Goal: Communication & Community: Connect with others

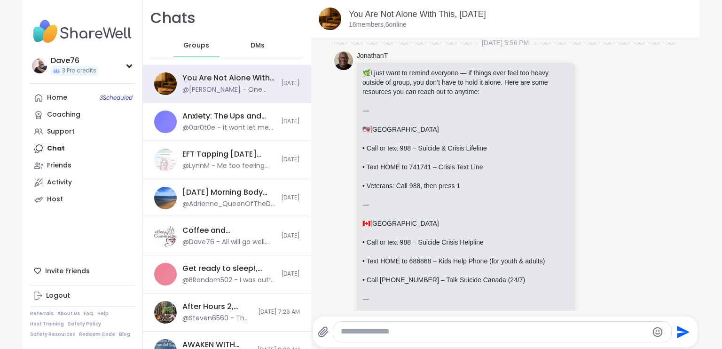
scroll to position [1188, 0]
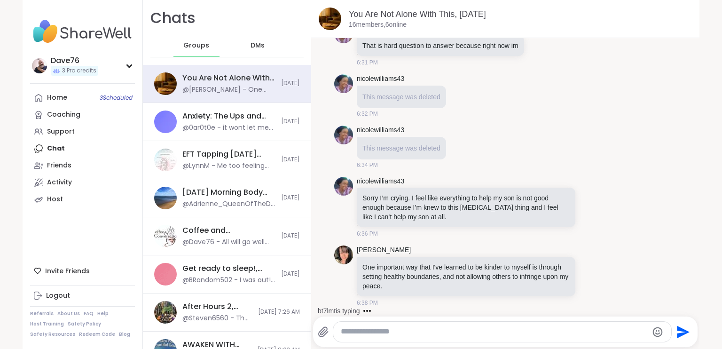
click at [258, 48] on div "DMs" at bounding box center [258, 45] width 46 height 23
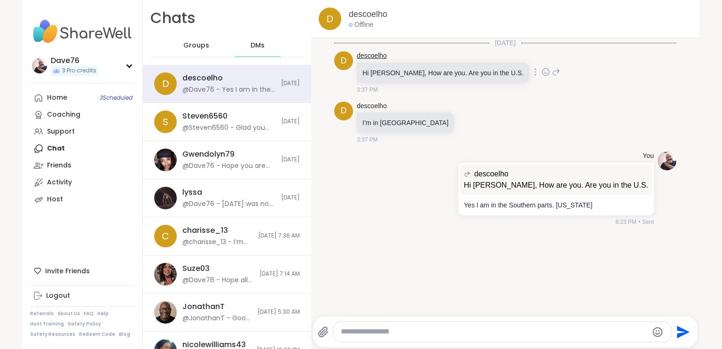
click at [362, 54] on link "descoelho" at bounding box center [372, 55] width 30 height 9
click at [541, 74] on icon at bounding box center [545, 71] width 8 height 9
click at [466, 57] on div "Select Reaction: Heart" at bounding box center [470, 57] width 8 height 8
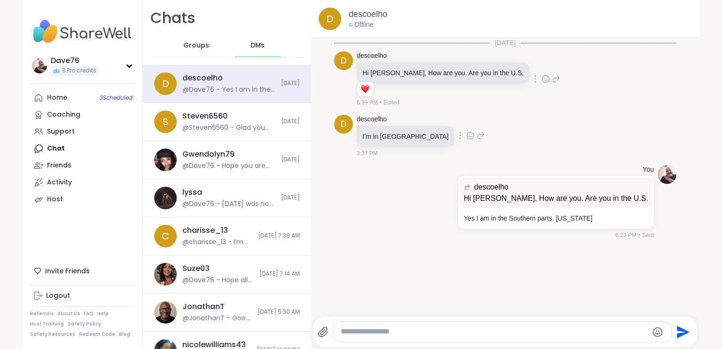
click at [467, 132] on icon at bounding box center [470, 135] width 7 height 7
click at [466, 119] on div "Select Reaction: Heart" at bounding box center [470, 120] width 8 height 8
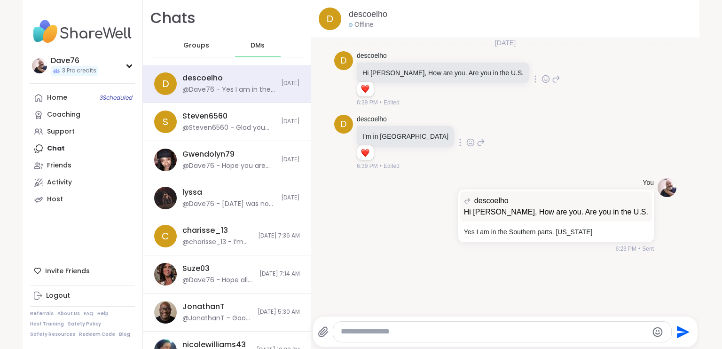
click at [373, 331] on textarea "Type your message" at bounding box center [494, 331] width 307 height 10
type textarea "**********"
click at [677, 333] on icon "Send" at bounding box center [683, 331] width 13 height 13
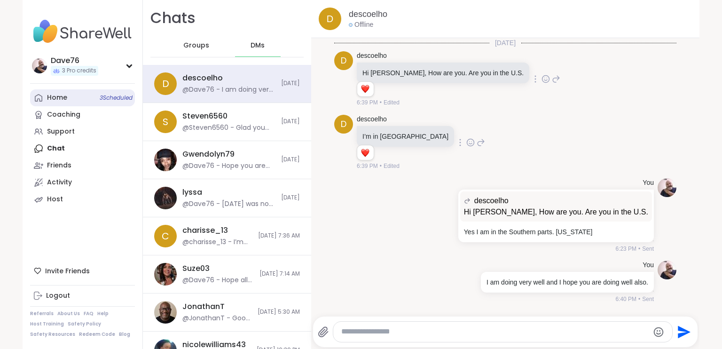
click at [47, 99] on div "Home 3 Scheduled" at bounding box center [57, 97] width 20 height 9
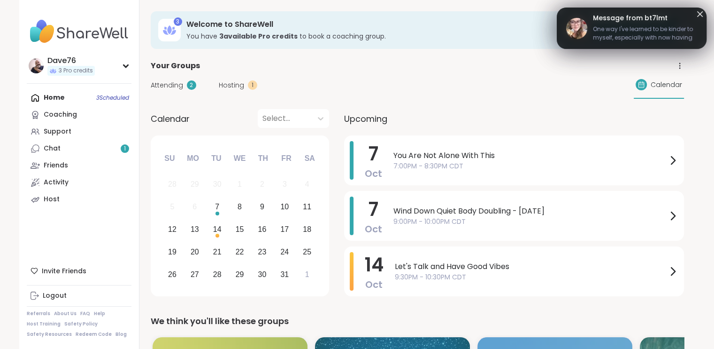
click at [625, 40] on span "One way I've learned to be kinder to myself, especially with now having CRPS ,i…" at bounding box center [645, 34] width 104 height 19
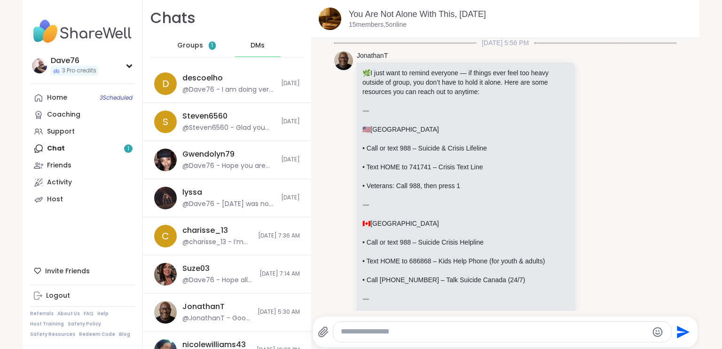
scroll to position [1323, 0]
